Goal: Task Accomplishment & Management: Manage account settings

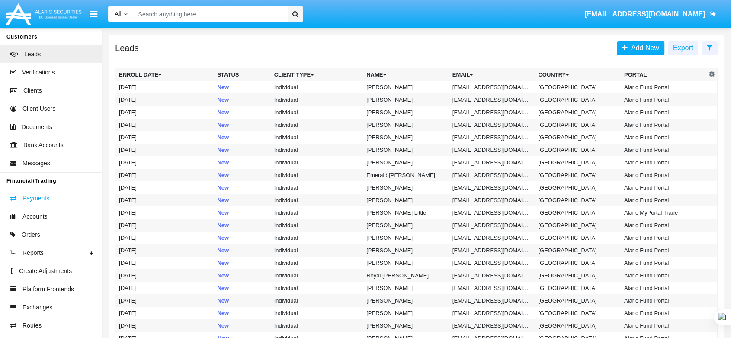
click at [51, 200] on link "Payments" at bounding box center [51, 198] width 102 height 18
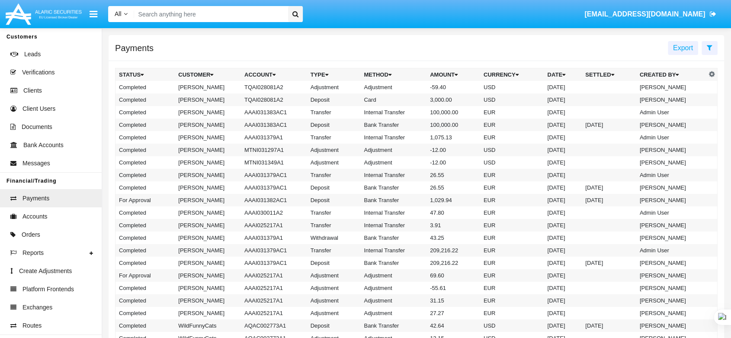
click at [188, 13] on input "Search" at bounding box center [209, 14] width 151 height 16
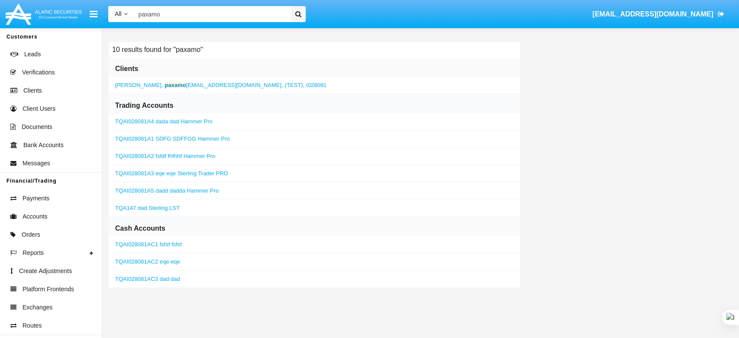
type input "paxamo"
click at [132, 84] on span "[PERSON_NAME]" at bounding box center [138, 85] width 46 height 6
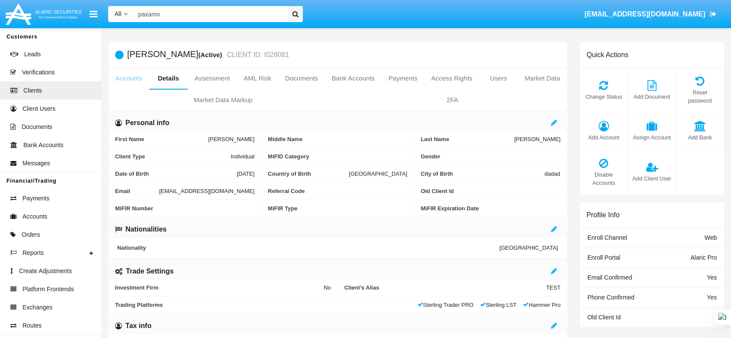
click at [126, 75] on link "Accounts" at bounding box center [129, 78] width 41 height 21
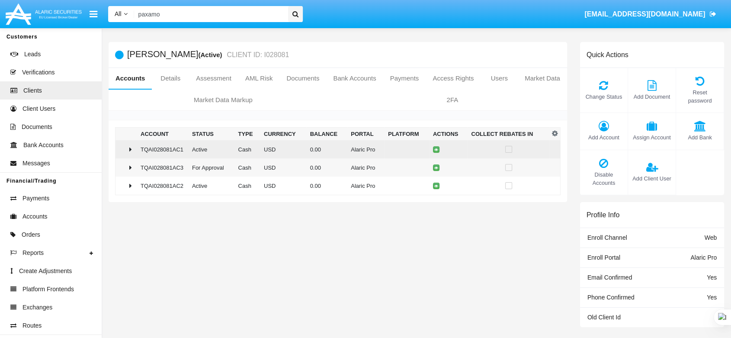
click at [144, 146] on td "TQAI028081AC1" at bounding box center [162, 149] width 51 height 18
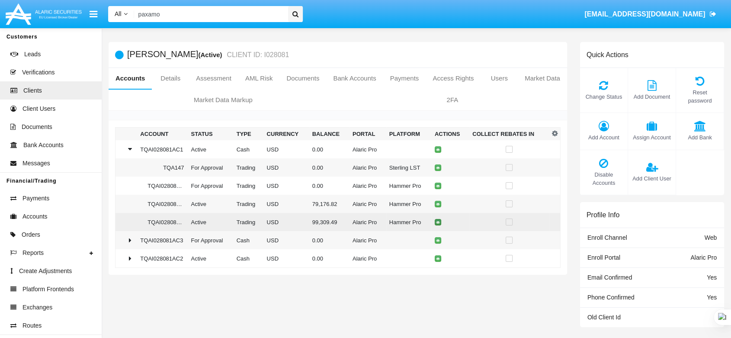
click at [436, 221] on icon at bounding box center [438, 222] width 4 height 4
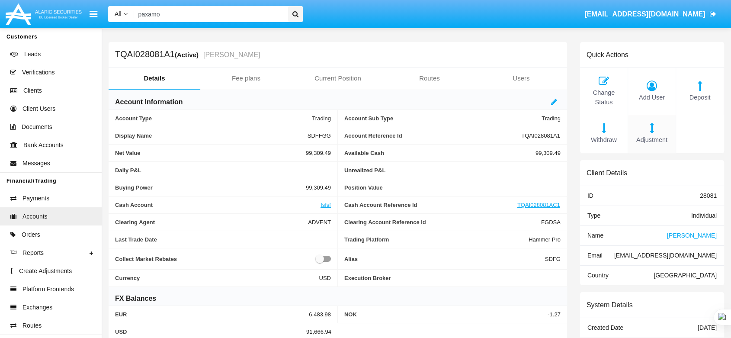
click at [655, 135] on span "Adjustment" at bounding box center [652, 140] width 39 height 10
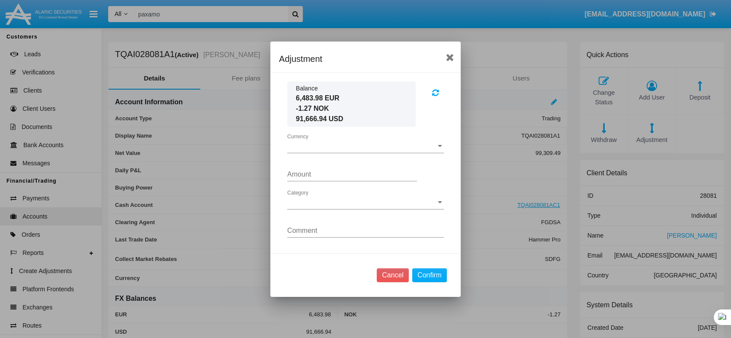
click at [336, 150] on div "Currency Currency" at bounding box center [365, 143] width 157 height 19
click at [334, 150] on span "USD" at bounding box center [365, 152] width 157 height 21
click at [339, 176] on input "Amount" at bounding box center [352, 175] width 130 height 8
type input "2000.0000"
click at [344, 210] on div "Category Category" at bounding box center [365, 204] width 157 height 28
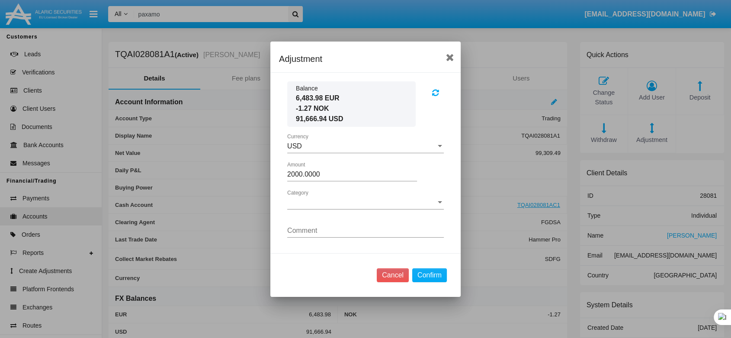
click at [332, 201] on span "Category" at bounding box center [361, 203] width 149 height 8
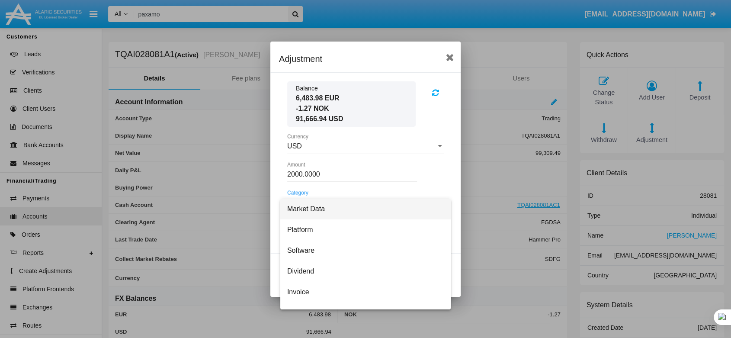
click at [310, 211] on span "Market Data" at bounding box center [365, 209] width 157 height 21
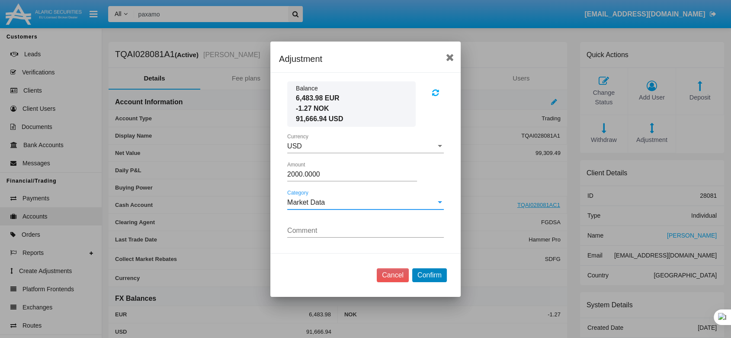
click at [422, 275] on button "Confirm" at bounding box center [429, 275] width 35 height 14
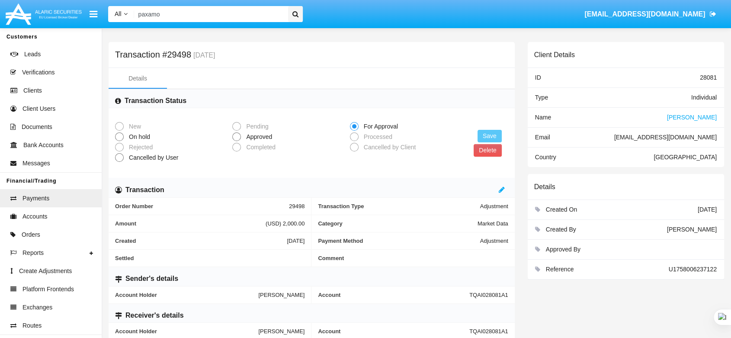
click at [239, 133] on span at bounding box center [236, 136] width 9 height 9
click at [237, 141] on input "Approved" at bounding box center [236, 141] width 0 height 0
radio input "true"
click at [486, 138] on button "Save" at bounding box center [490, 136] width 24 height 13
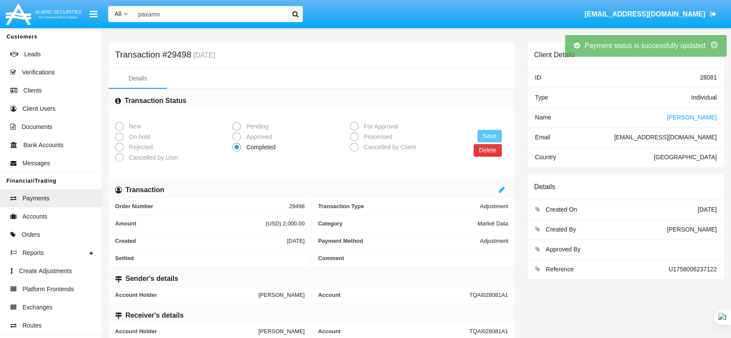
click at [480, 151] on button "Delete" at bounding box center [488, 150] width 28 height 13
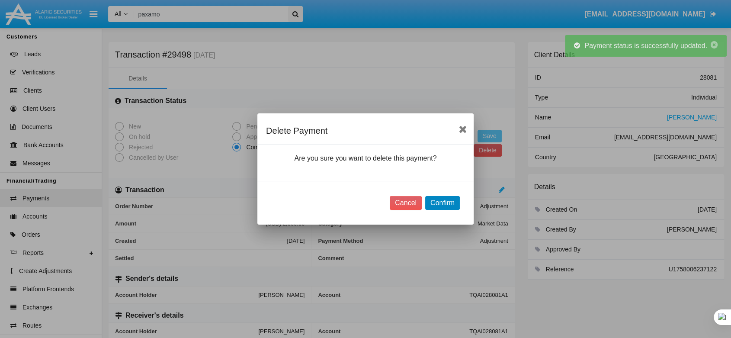
click at [451, 202] on button "Confirm" at bounding box center [442, 203] width 35 height 14
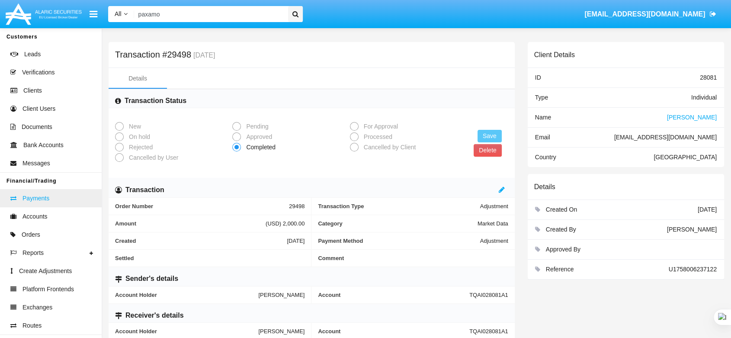
click at [75, 196] on link "Payments" at bounding box center [51, 198] width 102 height 18
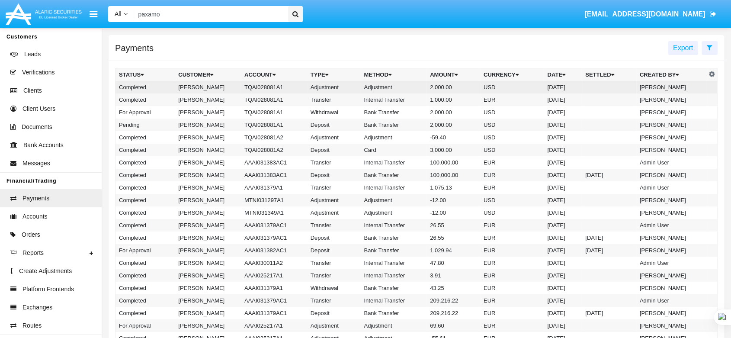
click at [246, 86] on td "TQAI028081A1" at bounding box center [274, 87] width 66 height 13
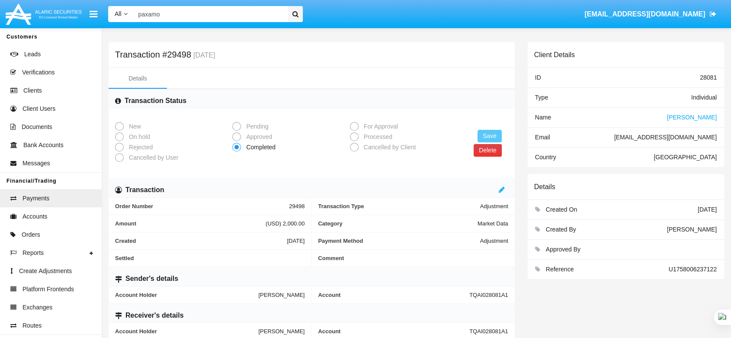
click at [483, 151] on button "Delete" at bounding box center [488, 150] width 28 height 13
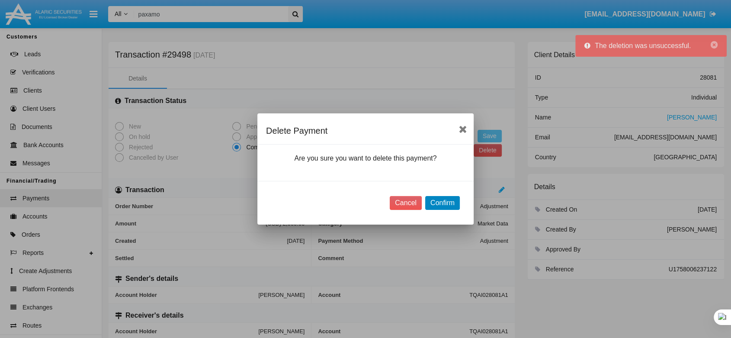
click at [450, 204] on button "Confirm" at bounding box center [442, 203] width 35 height 14
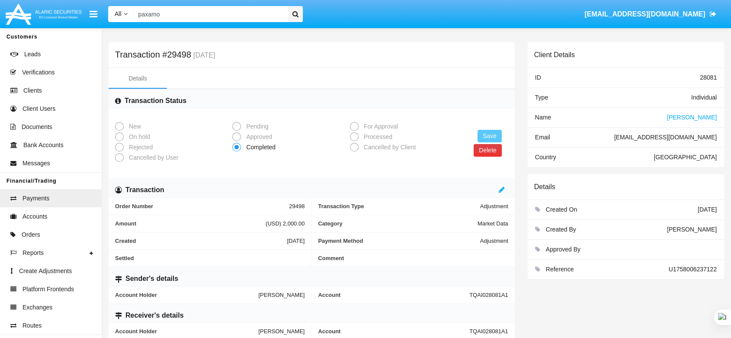
click at [485, 153] on button "Delete" at bounding box center [488, 150] width 28 height 13
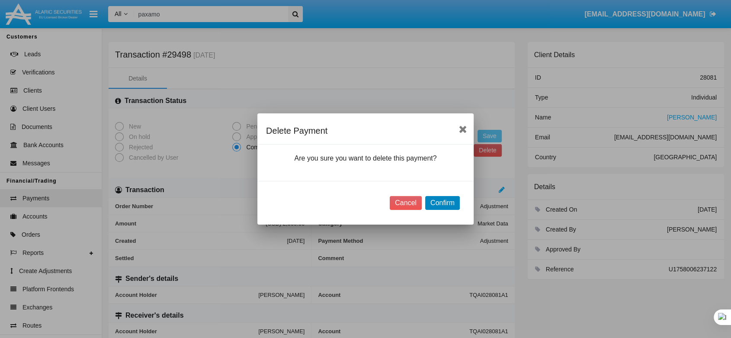
click at [447, 206] on button "Confirm" at bounding box center [442, 203] width 35 height 14
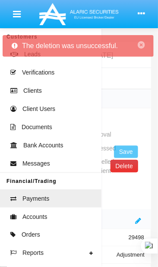
click at [127, 167] on button "Delete" at bounding box center [125, 166] width 28 height 13
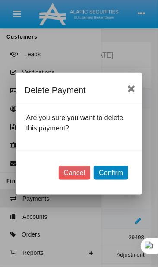
click at [116, 171] on button "Confirm" at bounding box center [111, 173] width 35 height 14
